Goal: Task Accomplishment & Management: Manage account settings

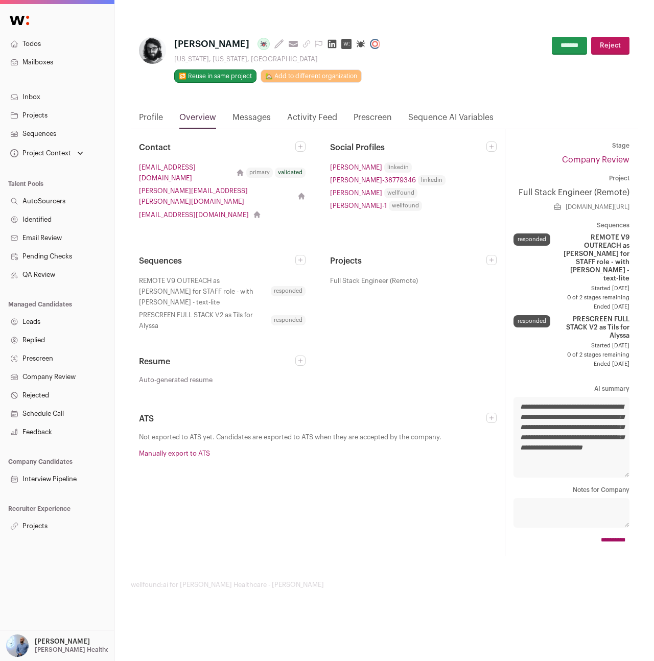
click at [140, 122] on link "Profile" at bounding box center [151, 119] width 24 height 17
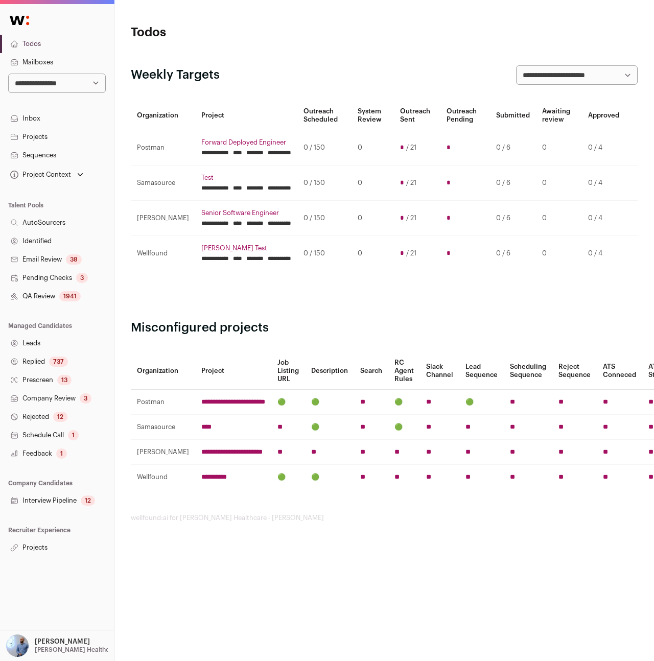
click at [55, 643] on p "[PERSON_NAME]" at bounding box center [62, 641] width 55 height 8
click at [35, 612] on link "Admin" at bounding box center [69, 617] width 113 height 22
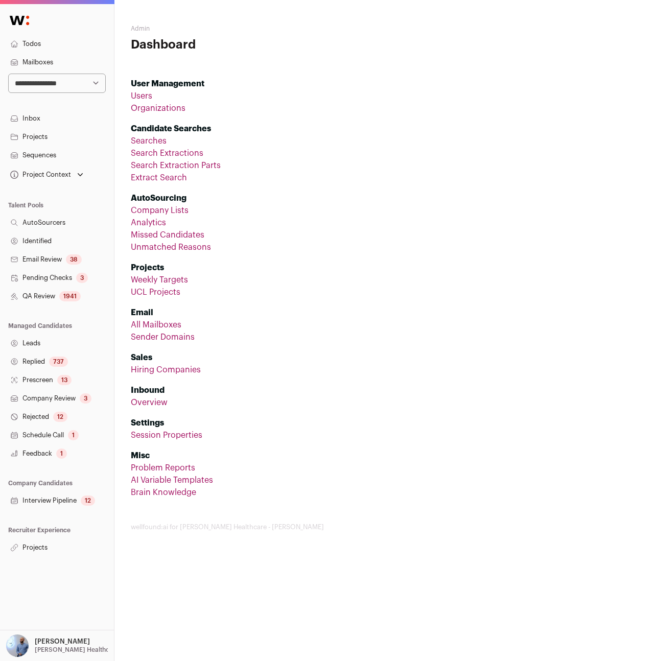
click at [144, 105] on link "Organizations" at bounding box center [158, 108] width 55 height 8
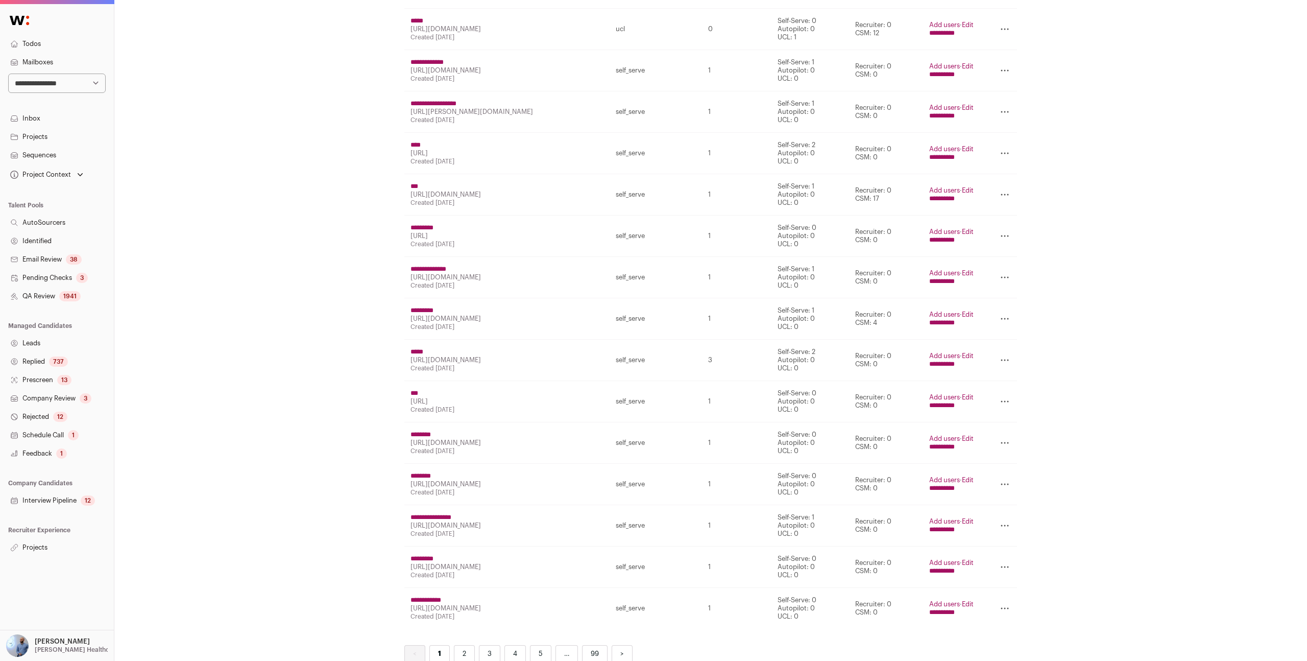
scroll to position [543, 0]
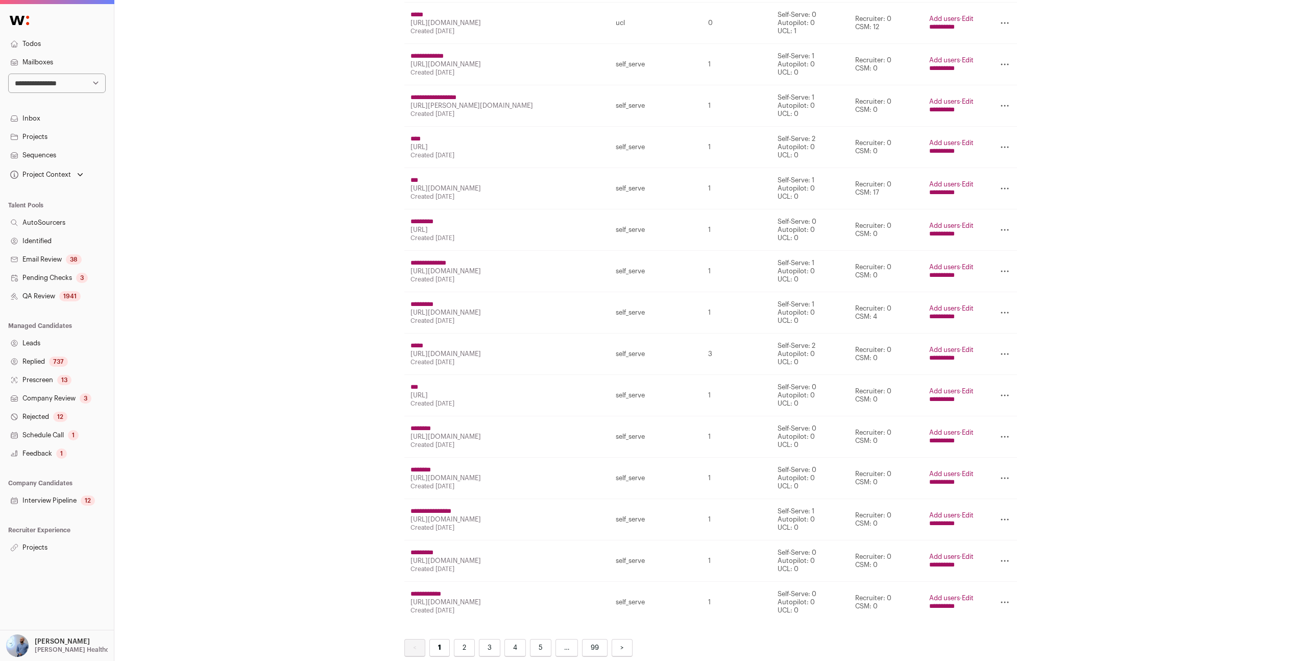
click at [653, 220] on td "**********" at bounding box center [951, 229] width 57 height 41
click at [653, 224] on link "Add users" at bounding box center [945, 225] width 31 height 7
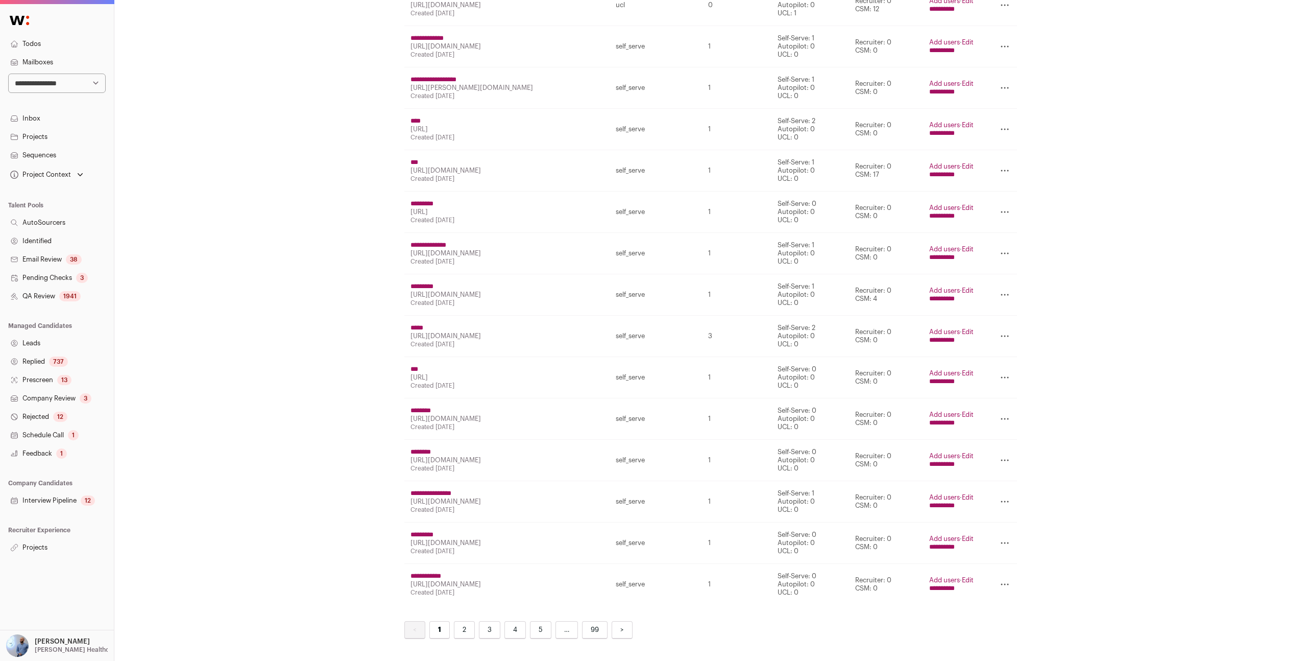
scroll to position [597, 0]
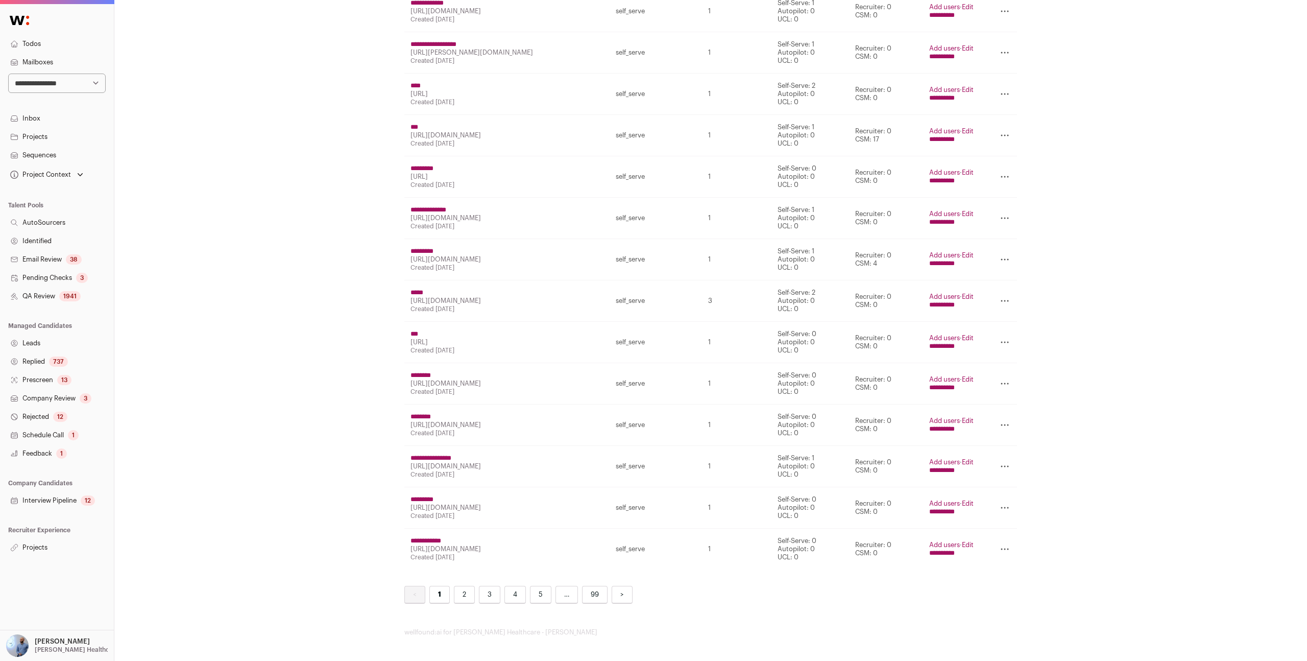
click at [653, 542] on link "Add users" at bounding box center [945, 544] width 31 height 7
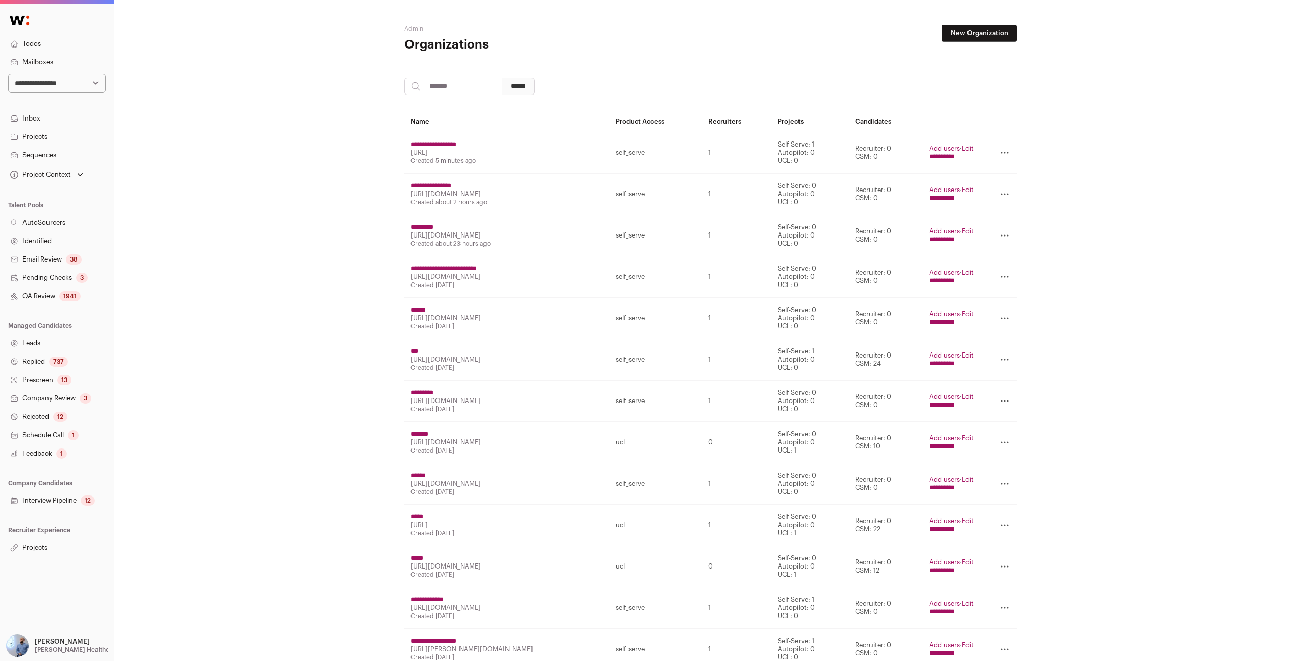
click at [653, 151] on link "Add users" at bounding box center [945, 148] width 31 height 7
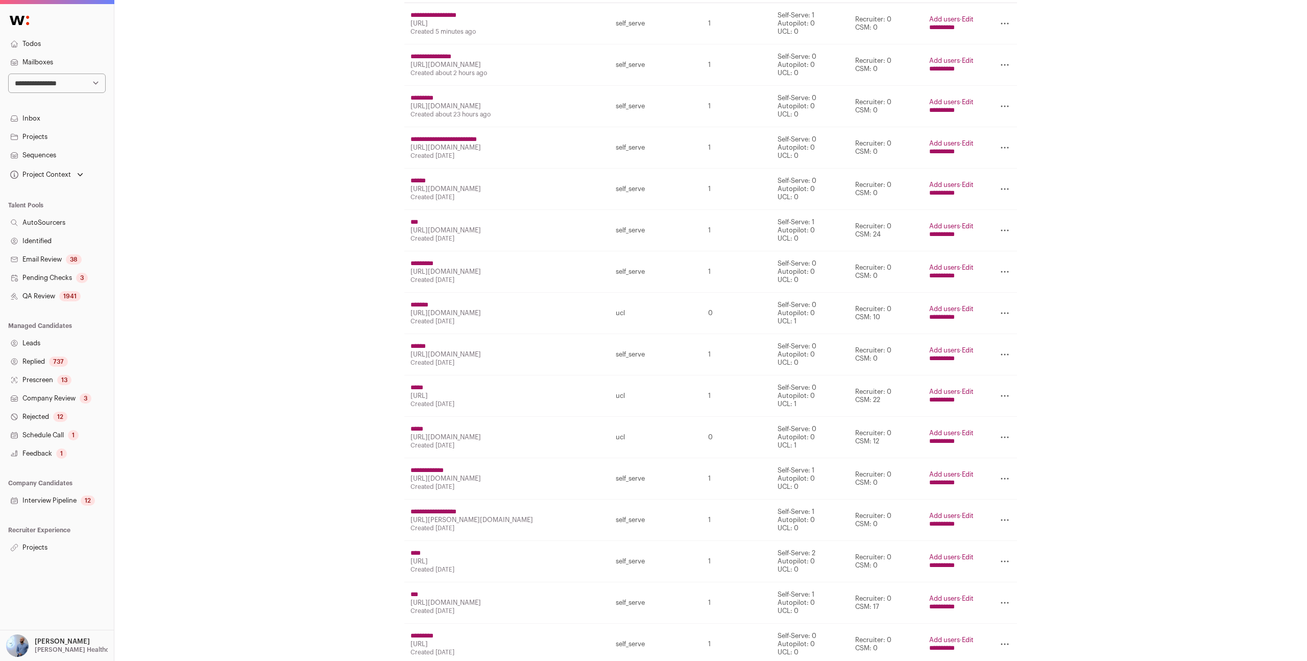
scroll to position [131, 0]
click at [653, 263] on link "Add users" at bounding box center [945, 266] width 31 height 7
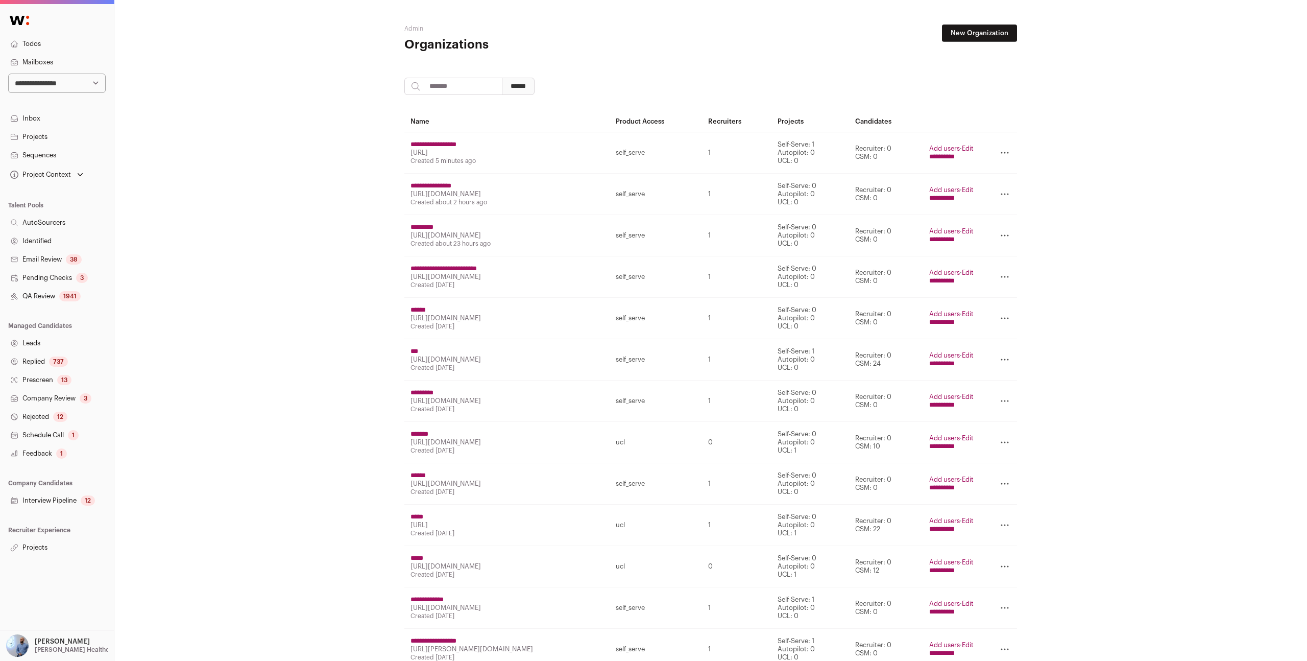
scroll to position [131, 0]
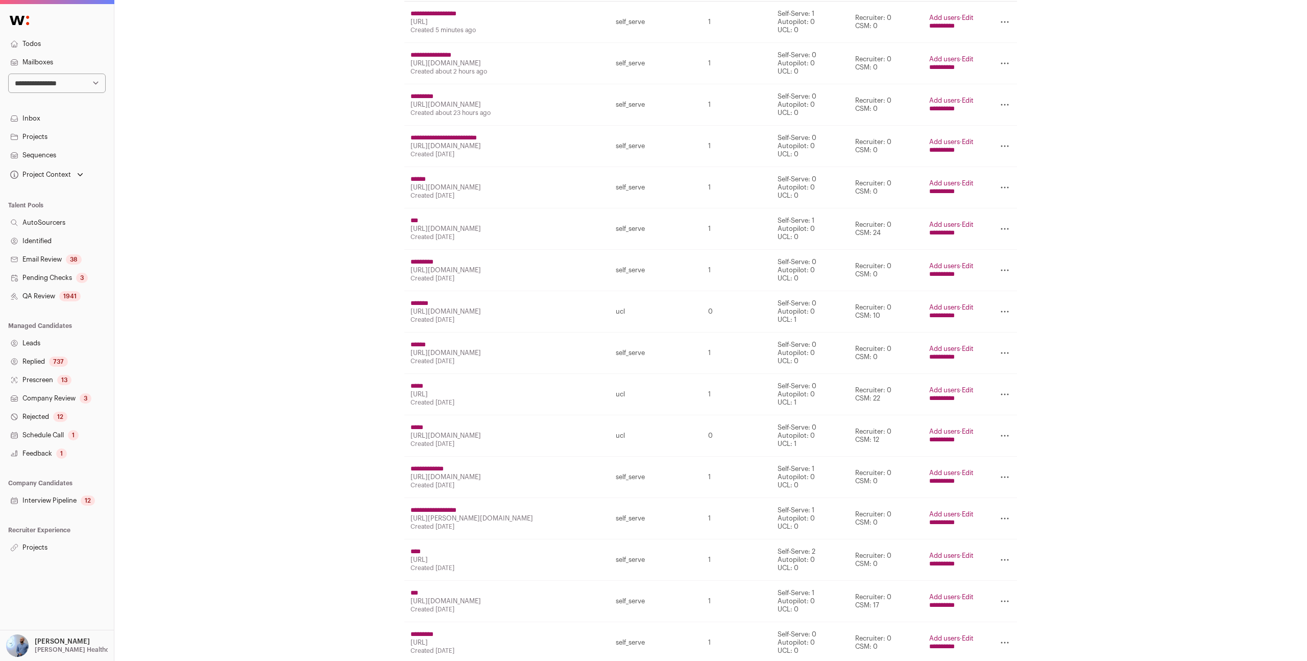
click at [653, 199] on td "1" at bounding box center [736, 187] width 69 height 41
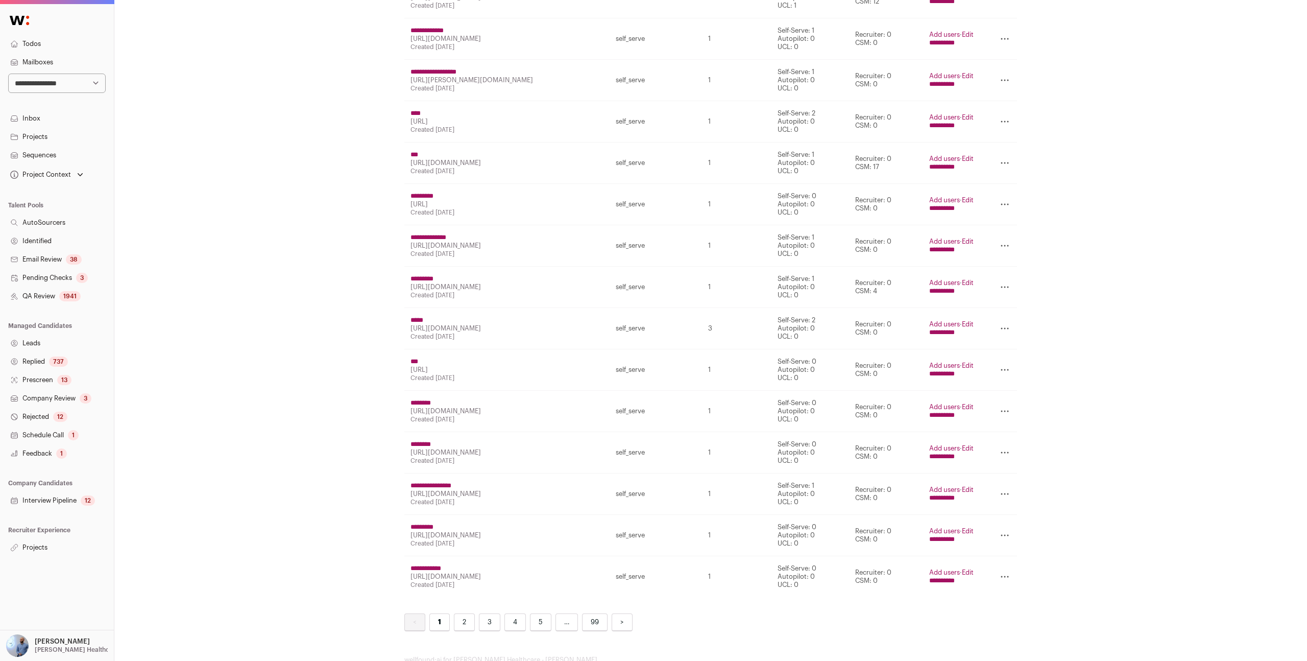
scroll to position [597, 0]
